Goal: Obtain resource: Download file/media

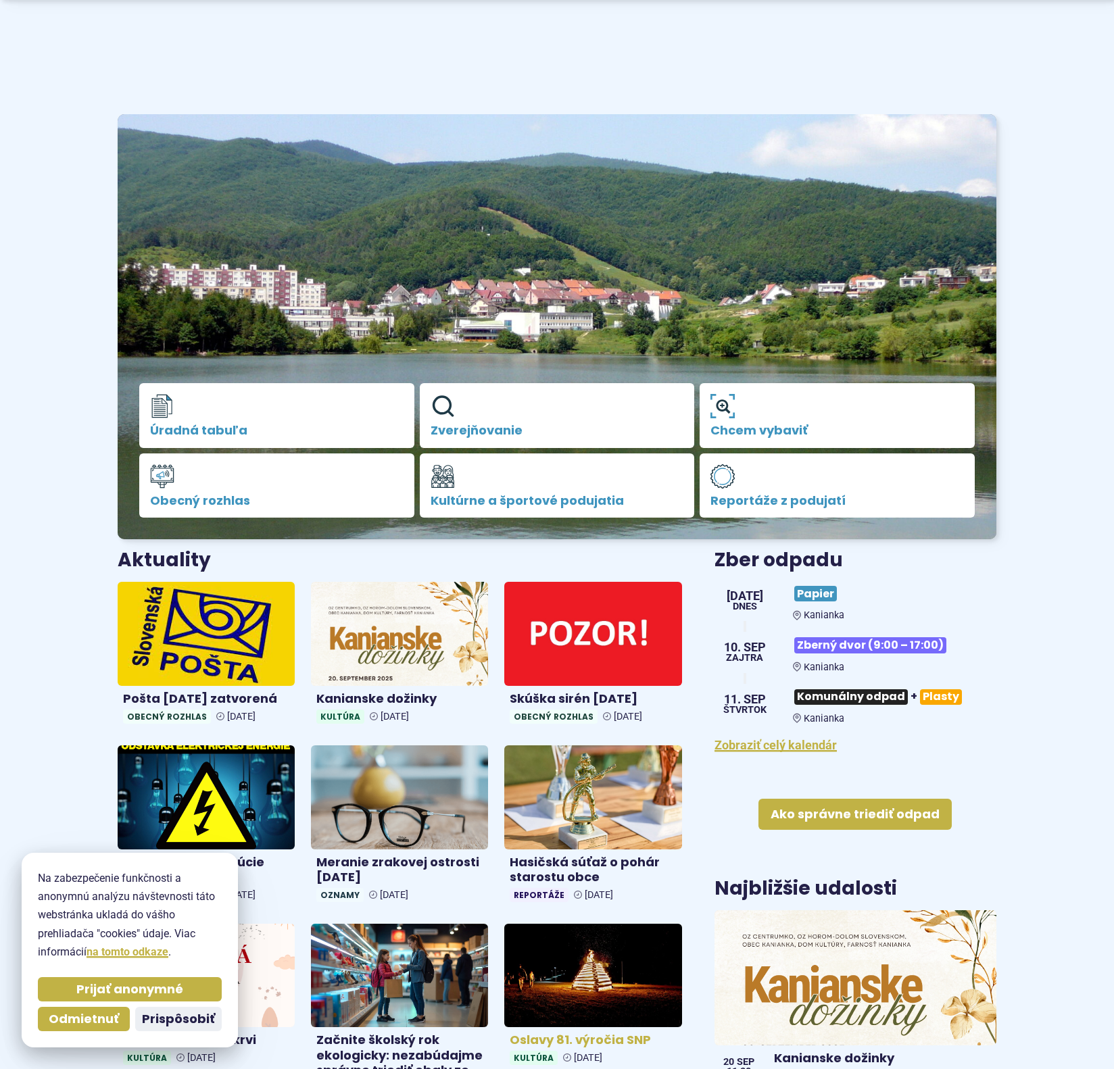
click at [251, 746] on img at bounding box center [206, 798] width 177 height 104
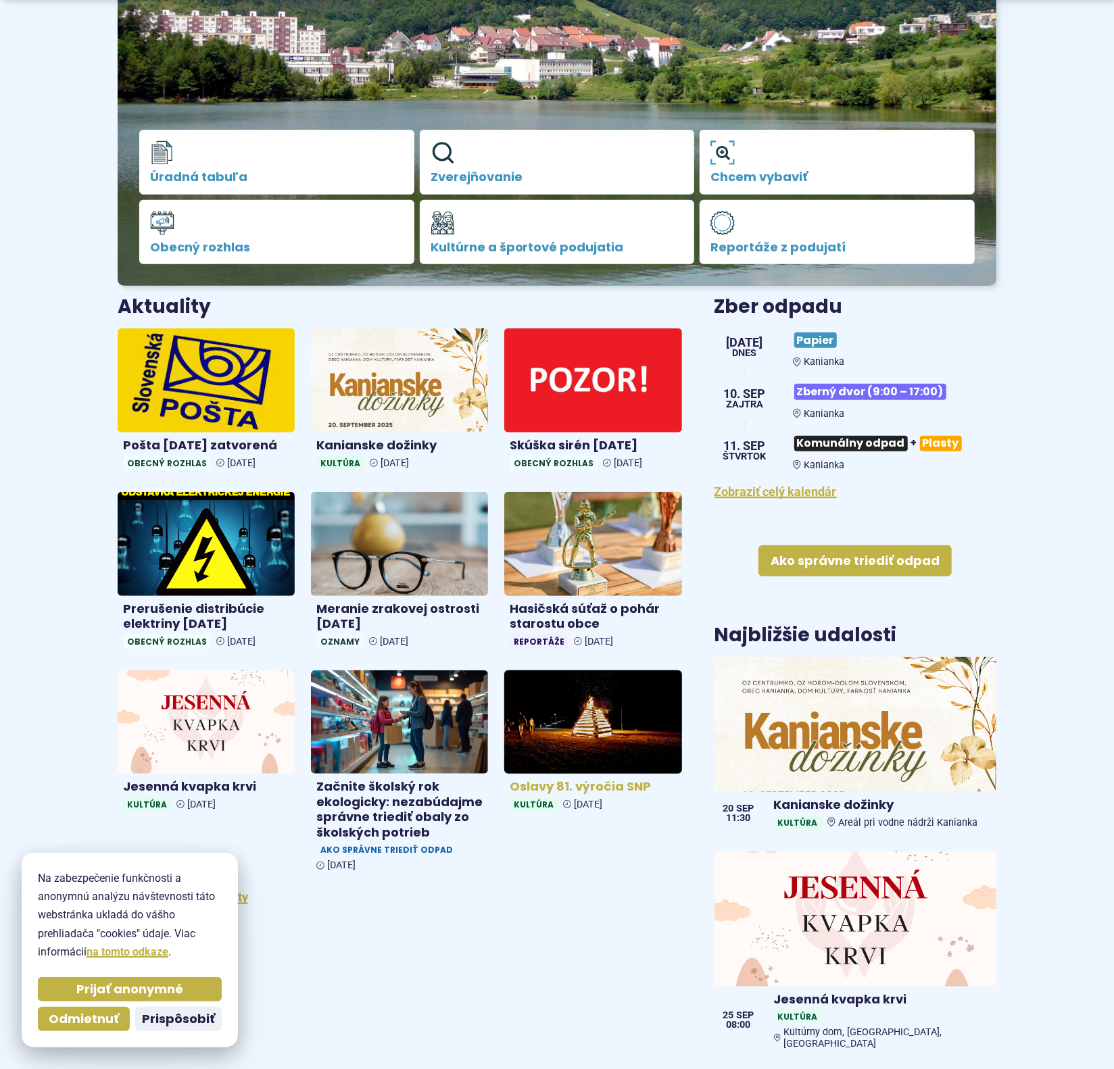
scroll to position [254, 0]
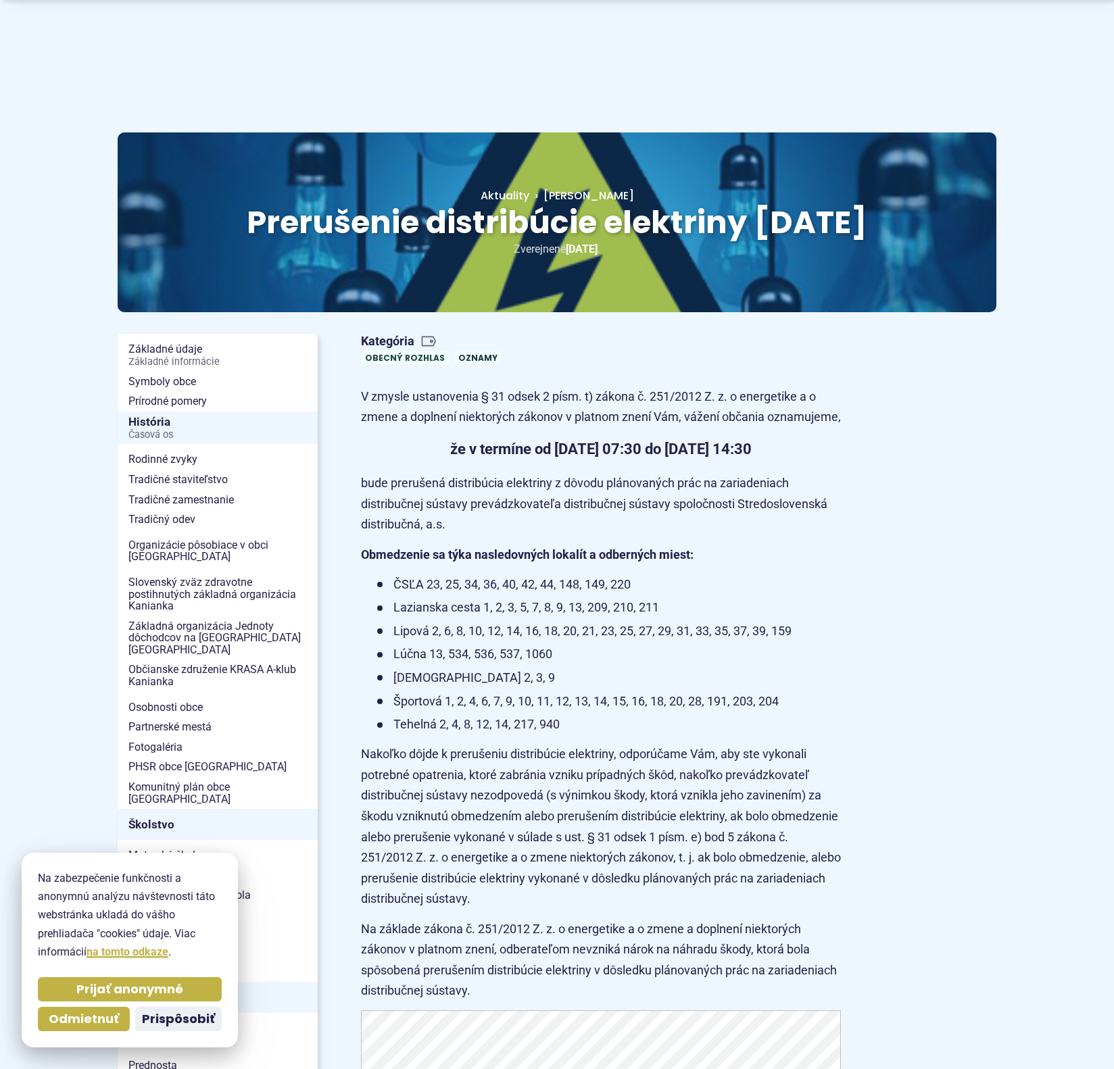
scroll to position [675, 0]
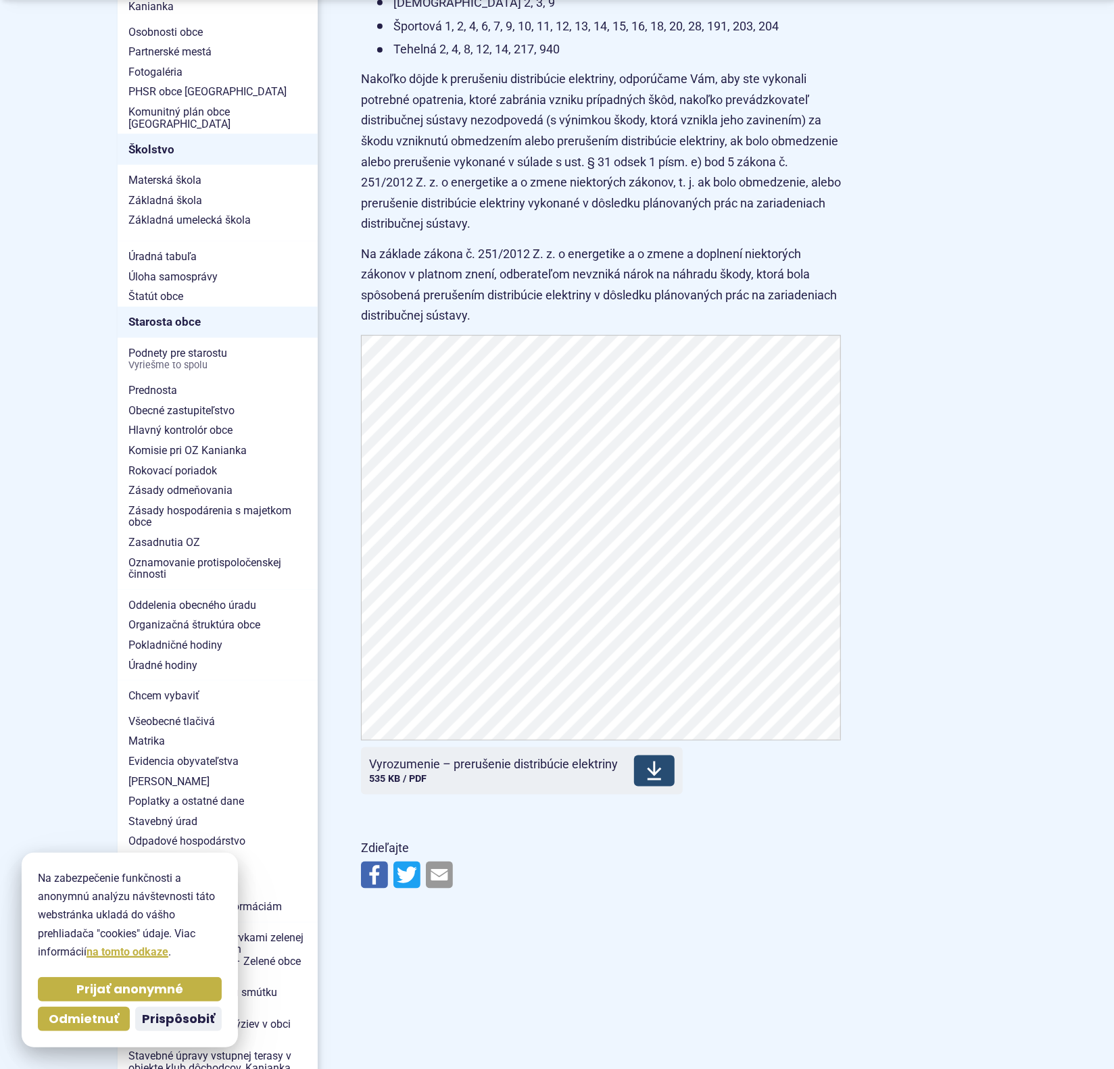
click at [643, 787] on span "Stiahnuť" at bounding box center [654, 771] width 41 height 31
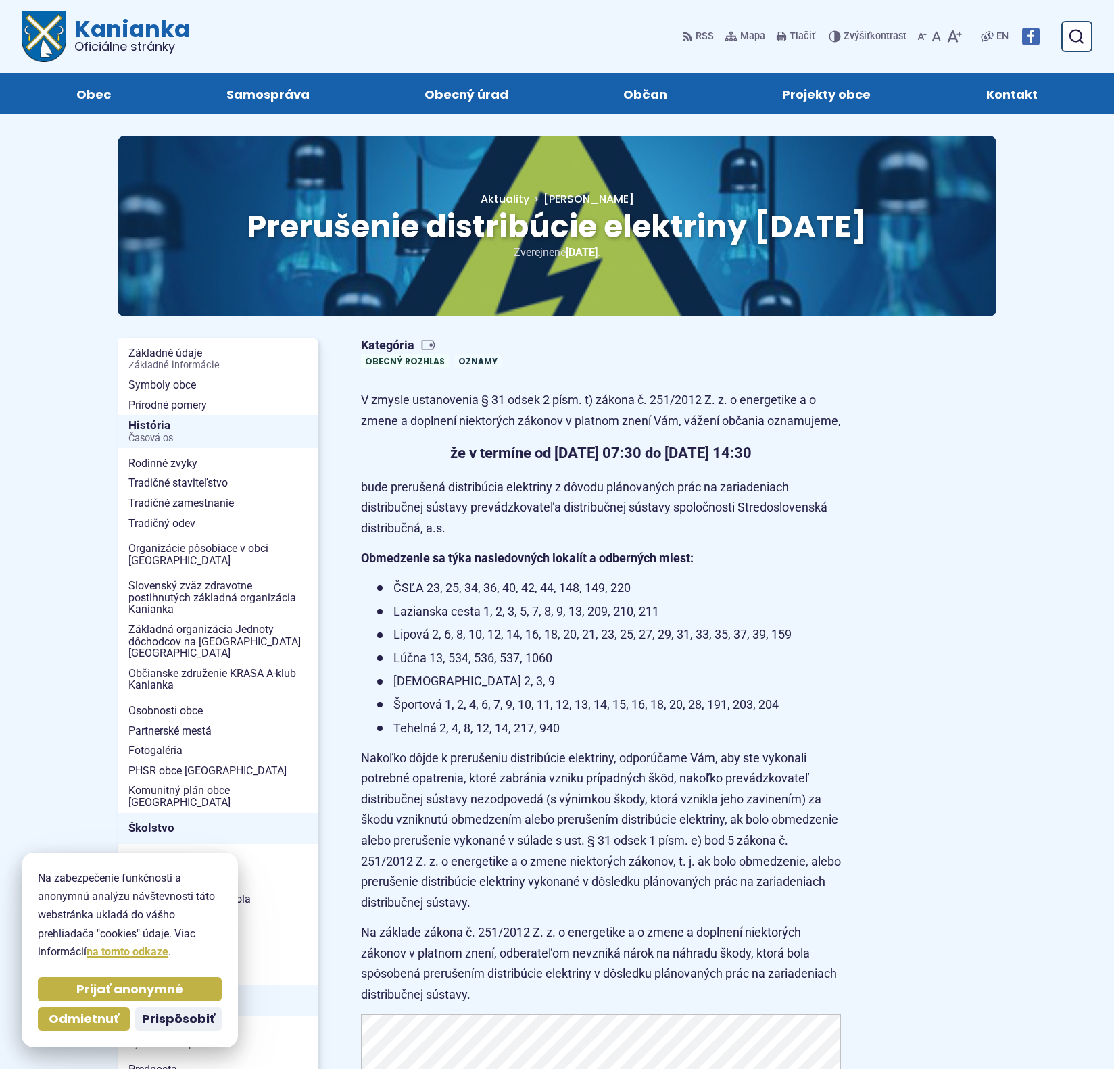
scroll to position [675, 0]
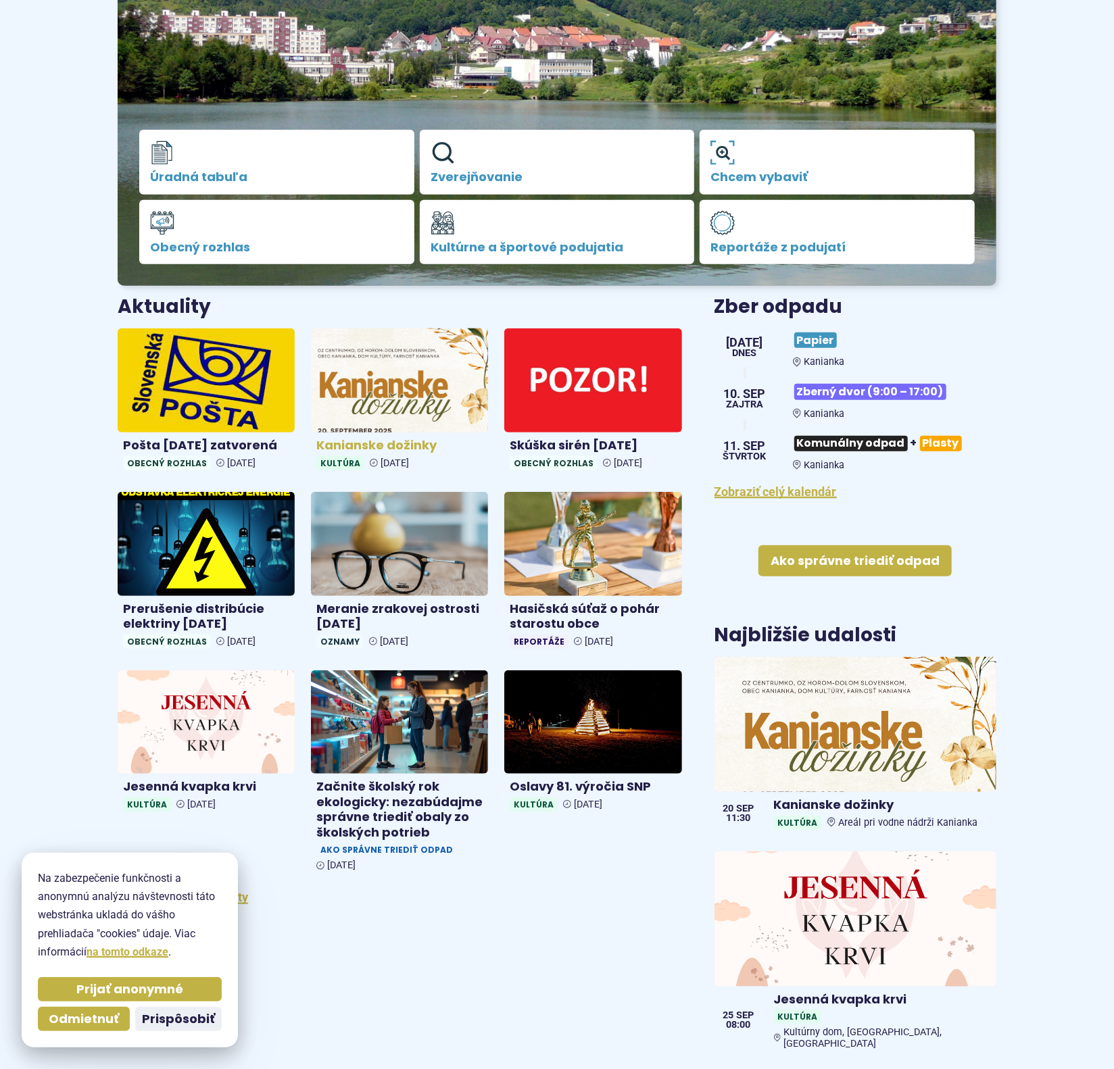
scroll to position [254, 0]
click at [399, 397] on img at bounding box center [400, 381] width 204 height 120
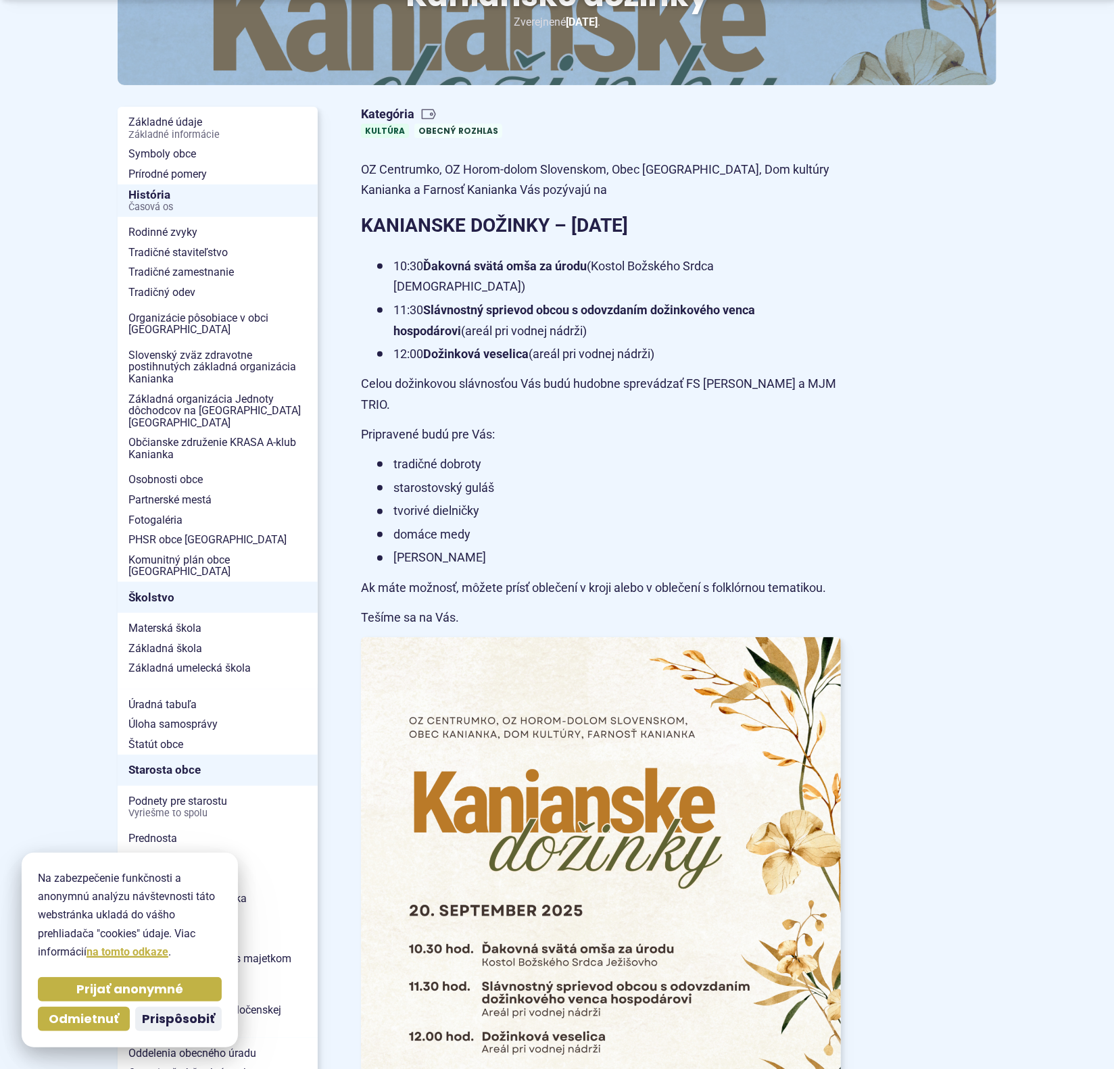
scroll to position [507, 0]
